Goal: Task Accomplishment & Management: Complete application form

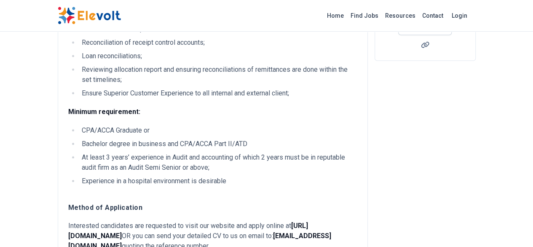
scroll to position [295, 0]
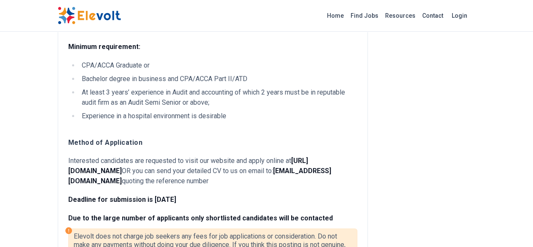
click at [58, 13] on img at bounding box center [89, 16] width 63 height 18
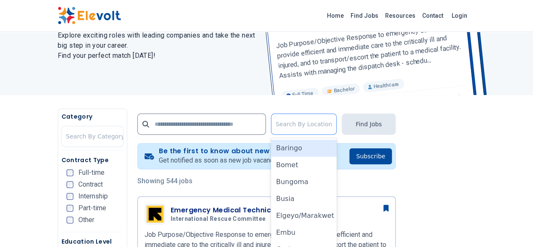
click at [332, 123] on div at bounding box center [304, 123] width 56 height 17
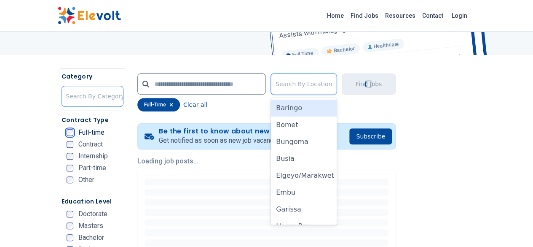
scroll to position [211, 0]
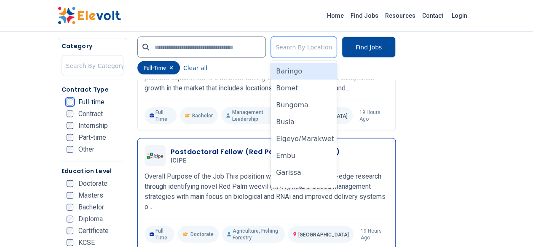
scroll to position [885, 0]
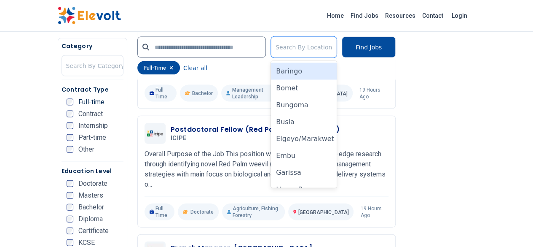
click at [314, 10] on div "Home Find Jobs Resources Contact Login" at bounding box center [267, 16] width 432 height 18
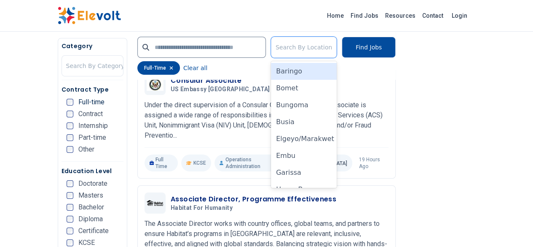
scroll to position [1517, 0]
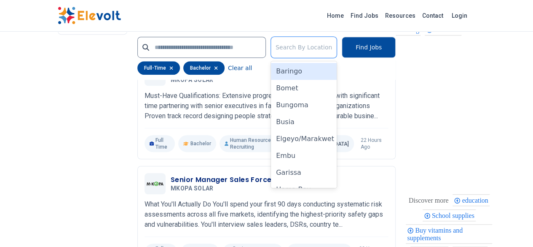
scroll to position [1854, 0]
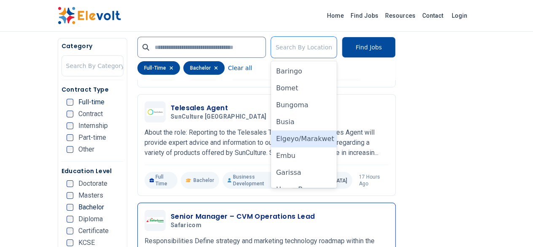
scroll to position [1475, 0]
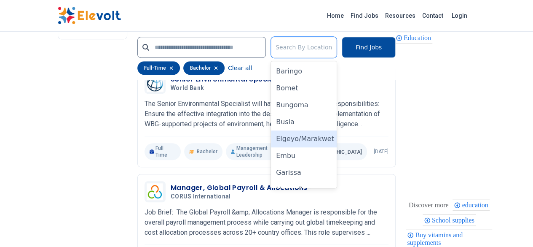
scroll to position [1897, 0]
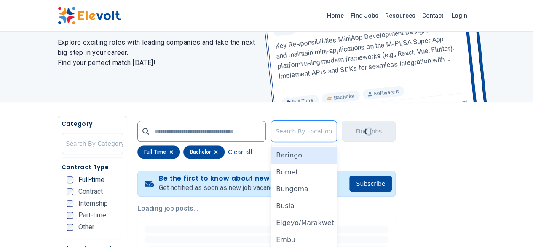
scroll to position [37, 0]
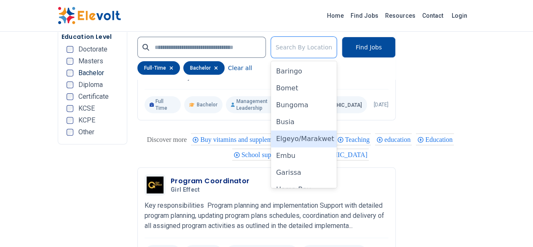
scroll to position [1686, 0]
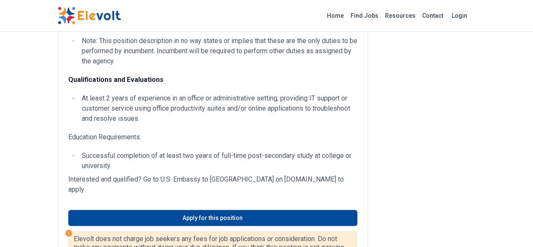
scroll to position [295, 0]
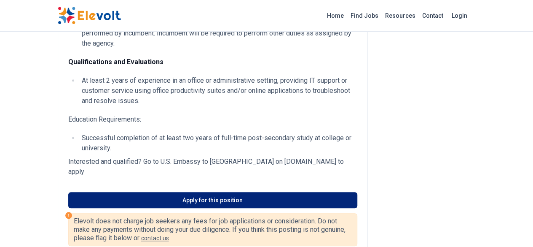
click at [127, 192] on link "Apply for this position" at bounding box center [212, 200] width 289 height 16
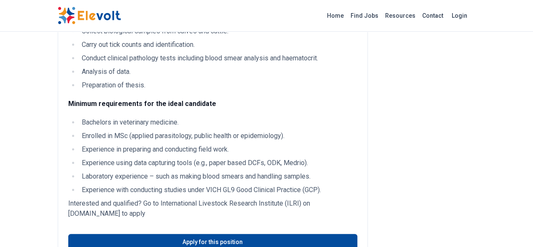
scroll to position [295, 0]
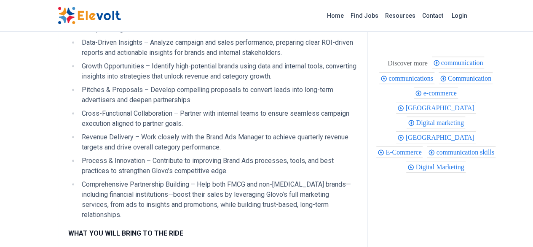
scroll to position [295, 0]
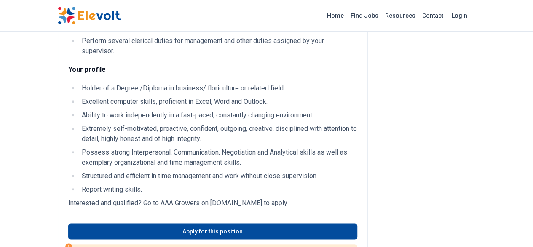
scroll to position [379, 0]
